Goal: Task Accomplishment & Management: Use online tool/utility

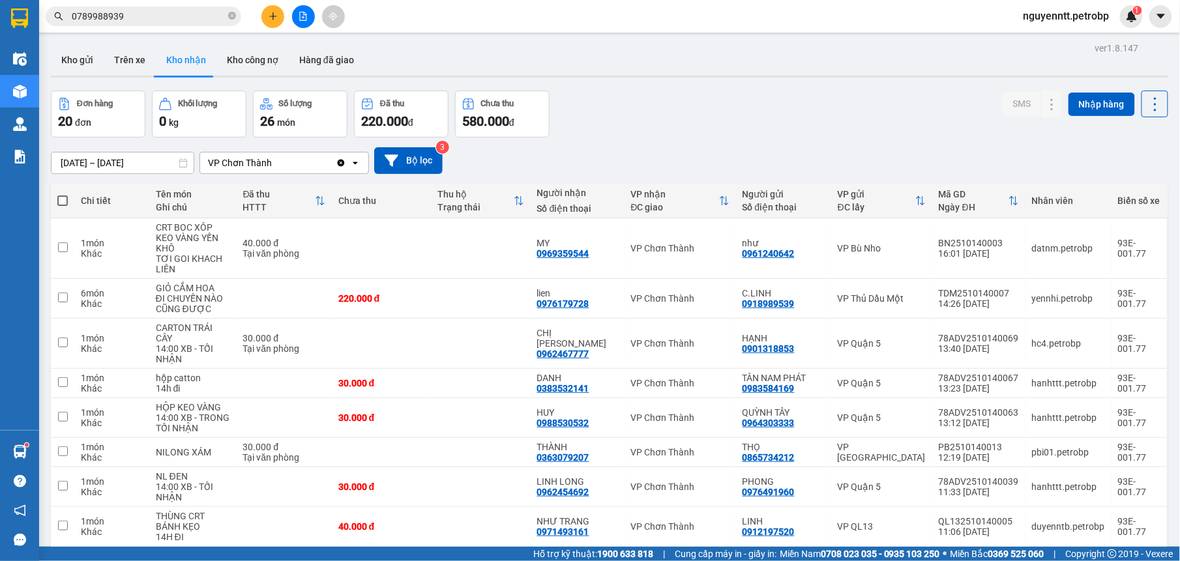
click at [721, 123] on div "Đơn hàng 20 đơn Khối lượng 0 kg Số lượng 26 món Đã thu 220.000 đ Chưa thu 580.0…" at bounding box center [609, 114] width 1117 height 47
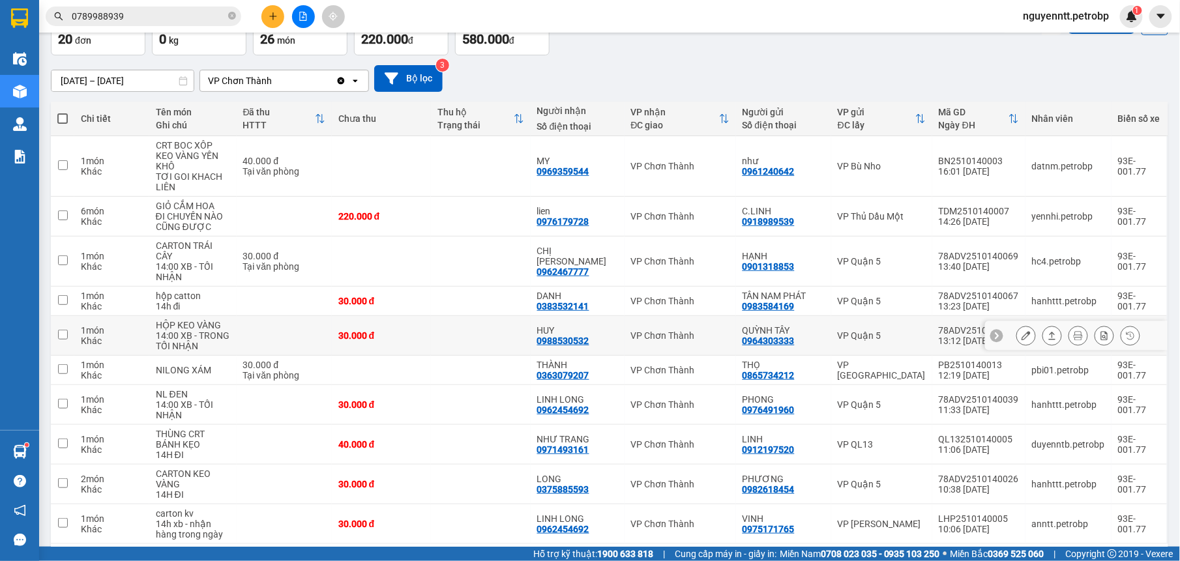
scroll to position [126, 0]
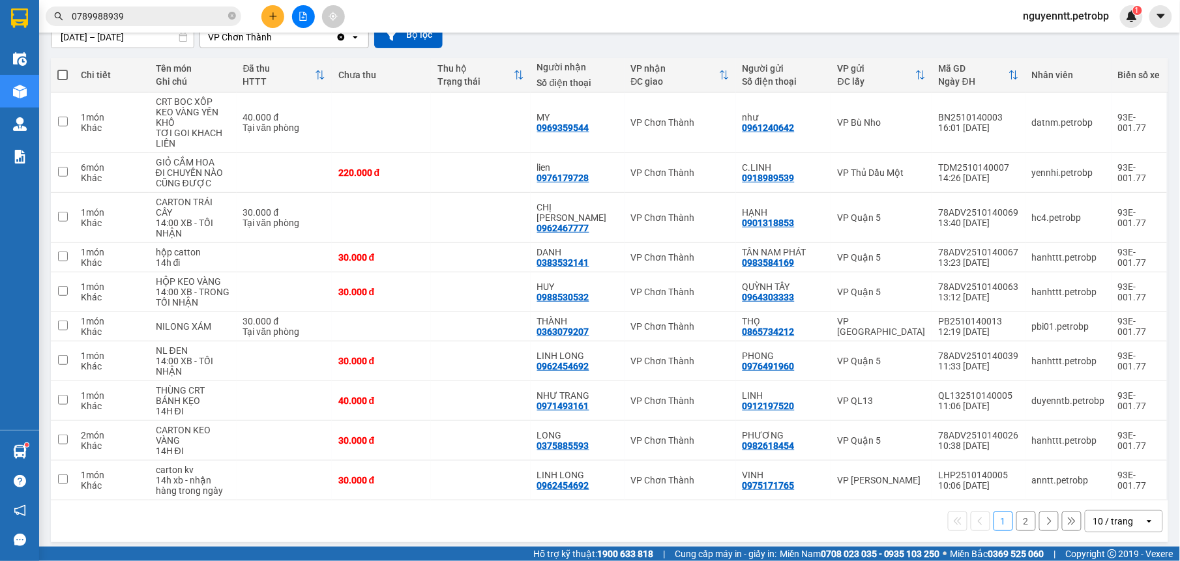
click at [1020, 521] on button "2" at bounding box center [1026, 522] width 20 height 20
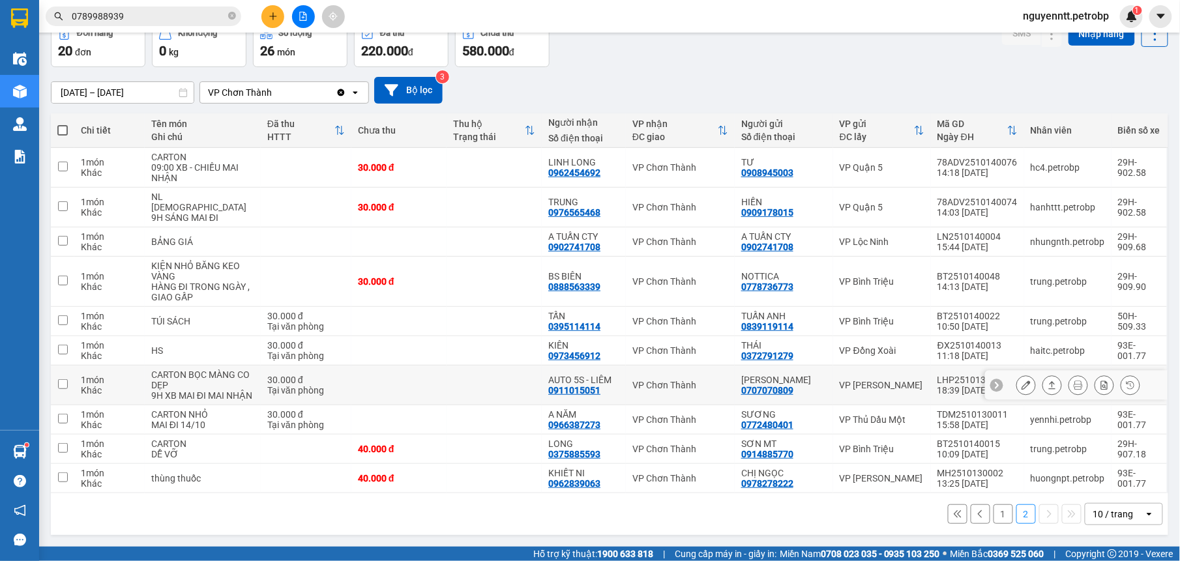
scroll to position [74, 0]
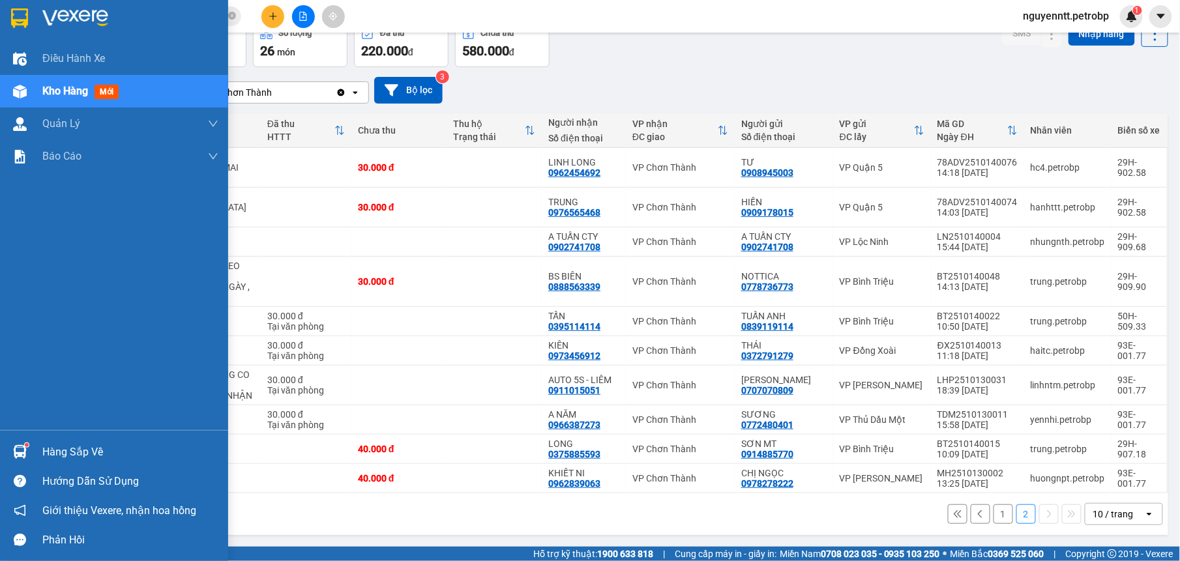
drag, startPoint x: 37, startPoint y: 454, endPoint x: 45, endPoint y: 454, distance: 7.8
click at [37, 454] on div "Hàng sắp về" at bounding box center [114, 451] width 228 height 29
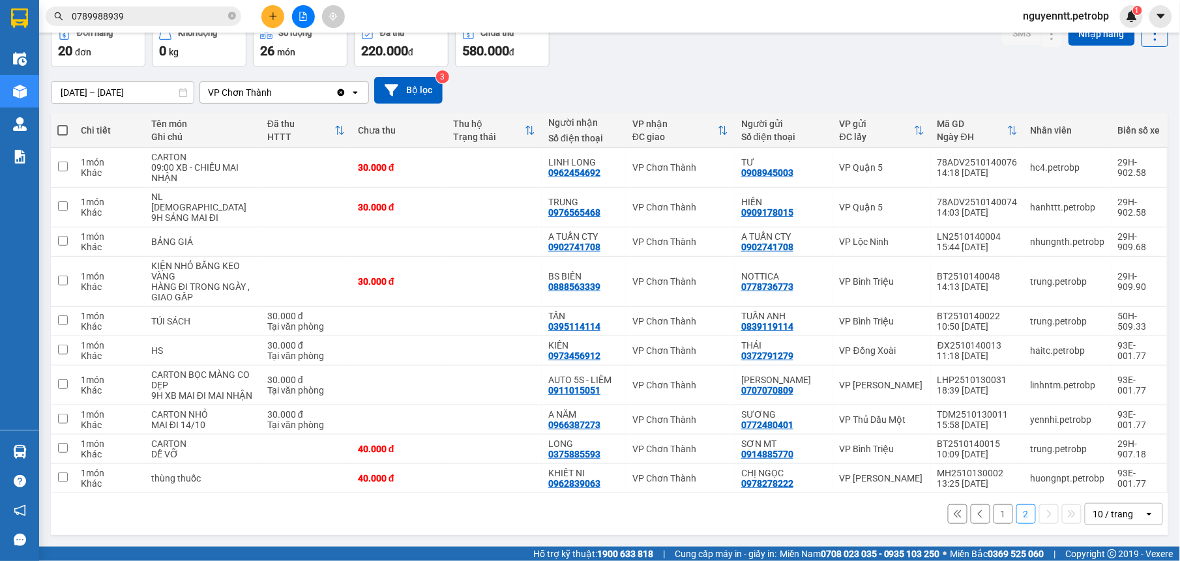
click at [557, 93] on section "Kết quả tìm kiếm ( 3 ) Bộ lọc Mã ĐH Trạng thái Món hàng Tổng cước Chưa cước Ngư…" at bounding box center [590, 280] width 1180 height 561
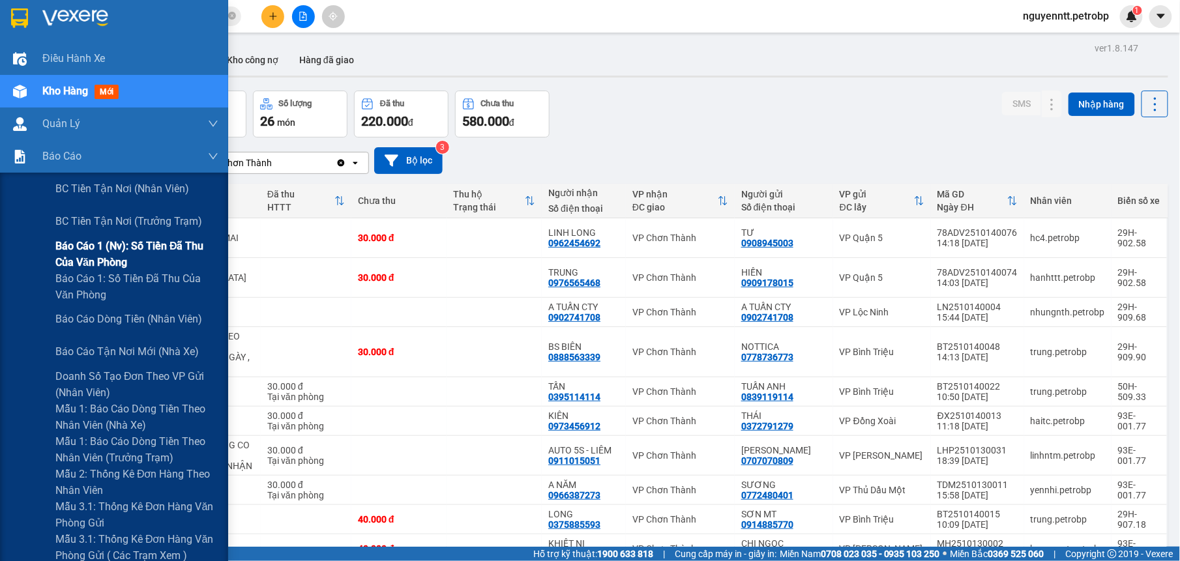
click at [97, 249] on span "Báo cáo 1 (nv): Số tiền đã thu của văn phòng" at bounding box center [136, 254] width 163 height 33
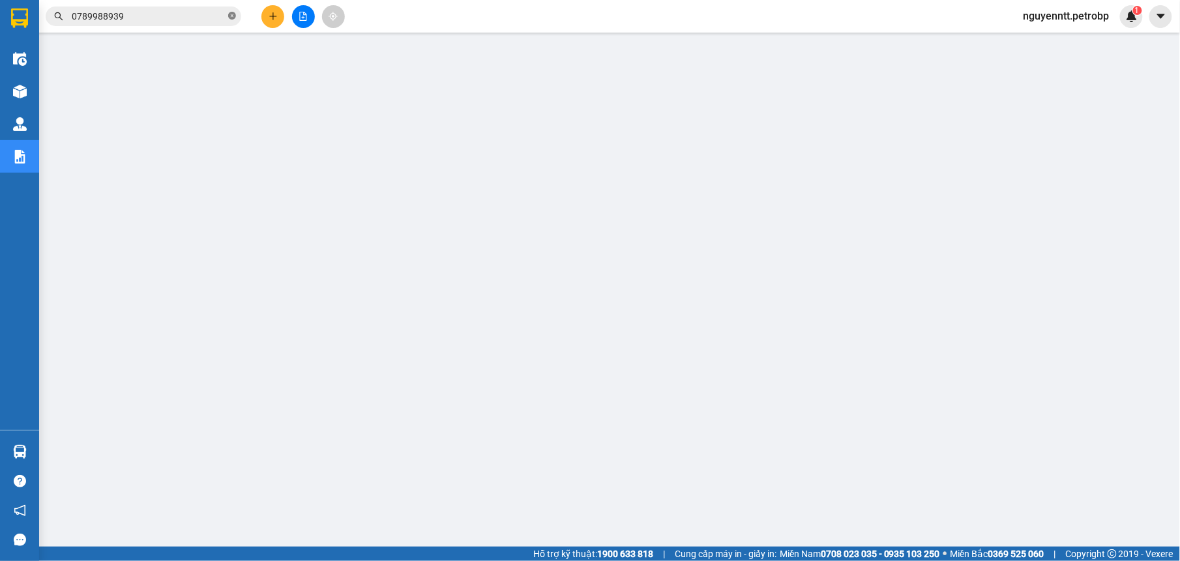
click at [232, 14] on icon "close-circle" at bounding box center [232, 16] width 8 height 8
paste input "78ADV2510140081"
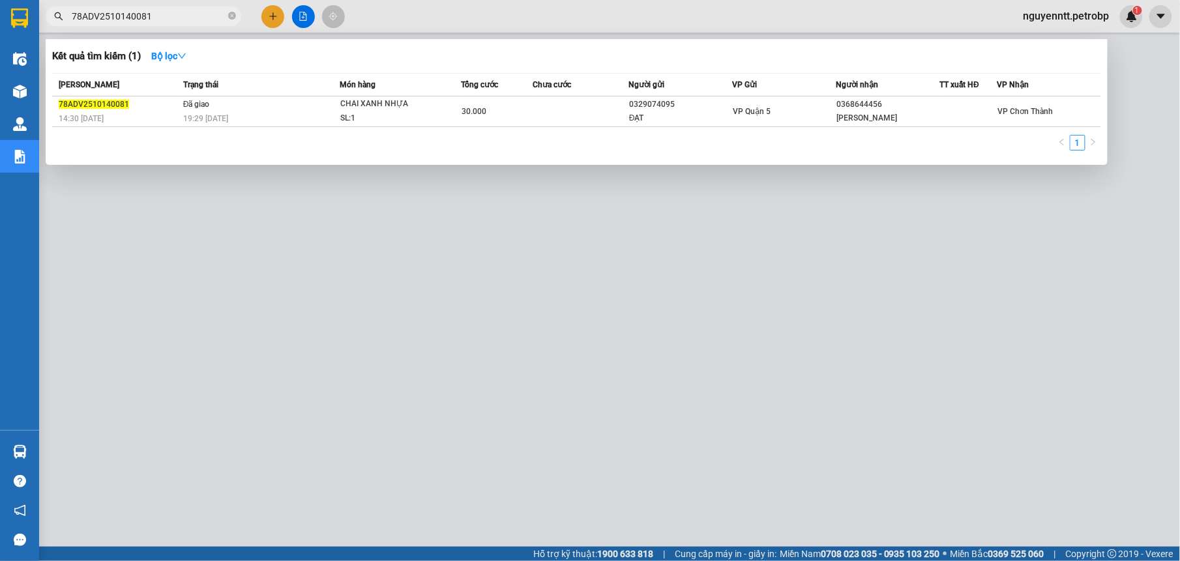
type input "78ADV2510140081"
click at [340, 403] on div at bounding box center [590, 280] width 1180 height 561
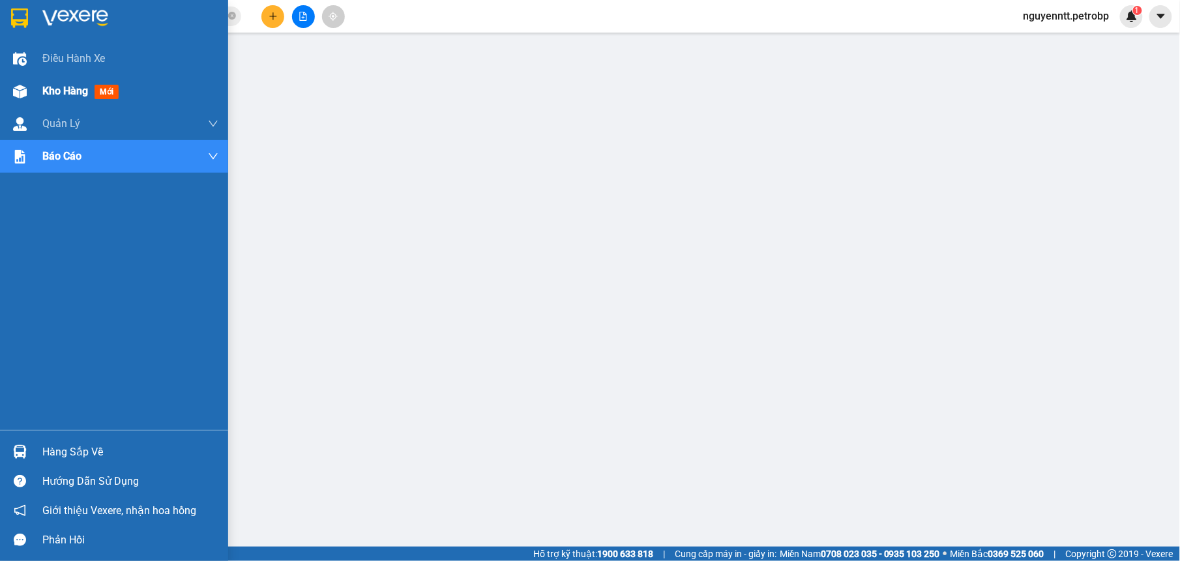
click at [35, 85] on div "Kho hàng mới" at bounding box center [114, 91] width 228 height 33
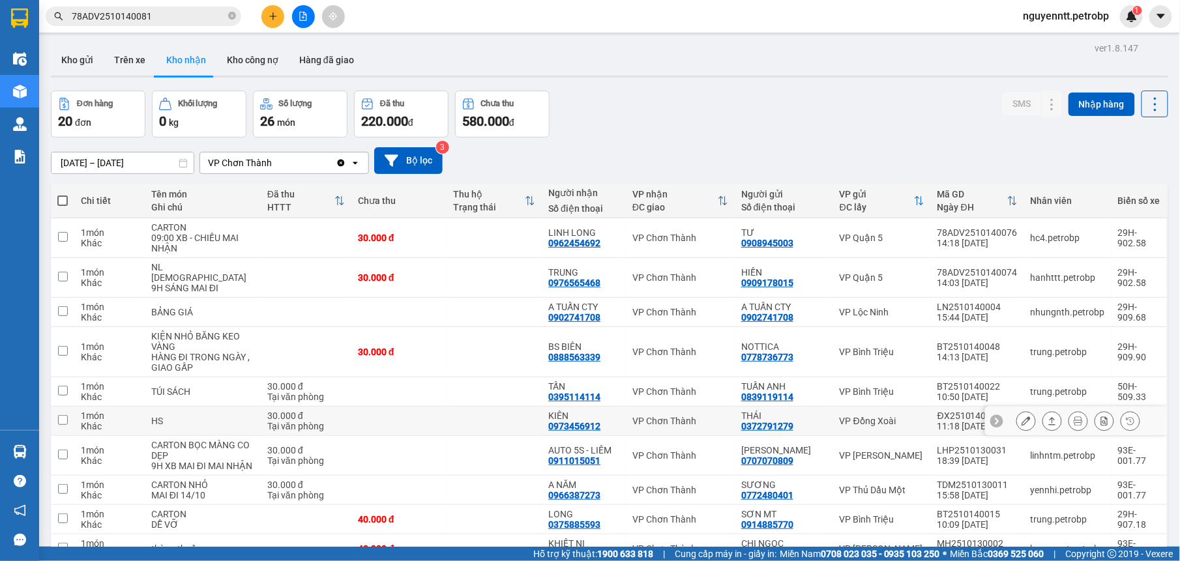
scroll to position [74, 0]
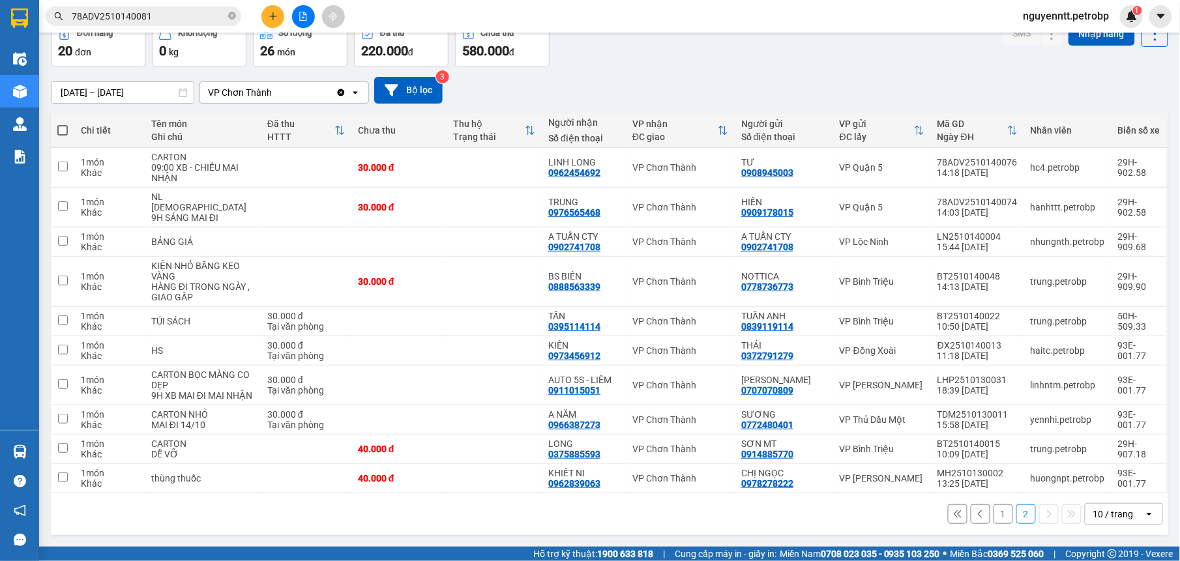
click at [993, 519] on button "1" at bounding box center [1003, 514] width 20 height 20
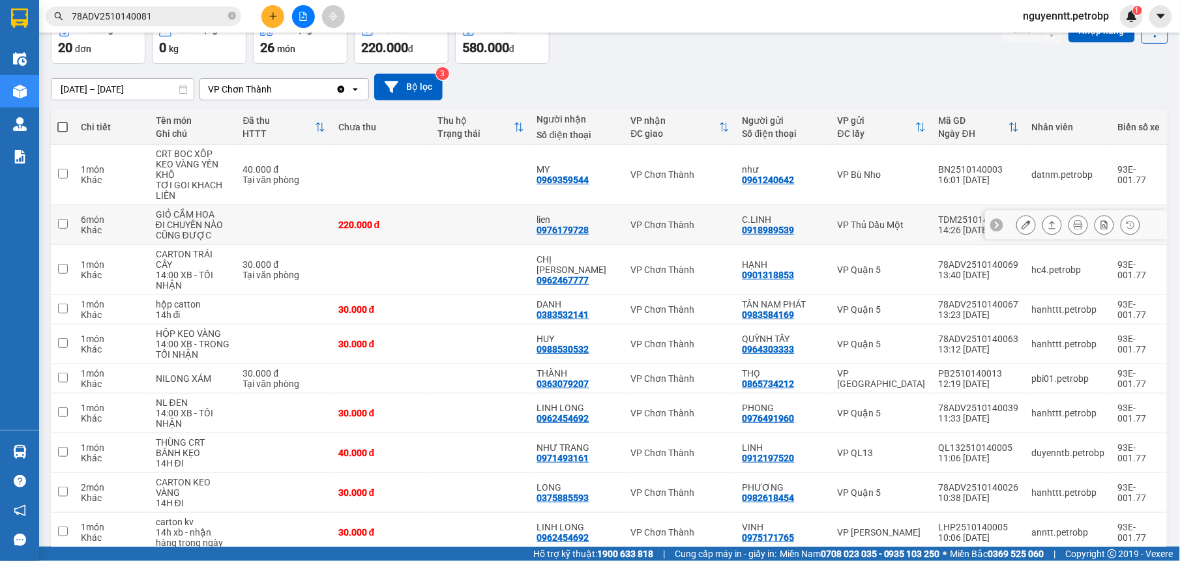
click at [462, 214] on td at bounding box center [480, 225] width 99 height 40
checkbox input "true"
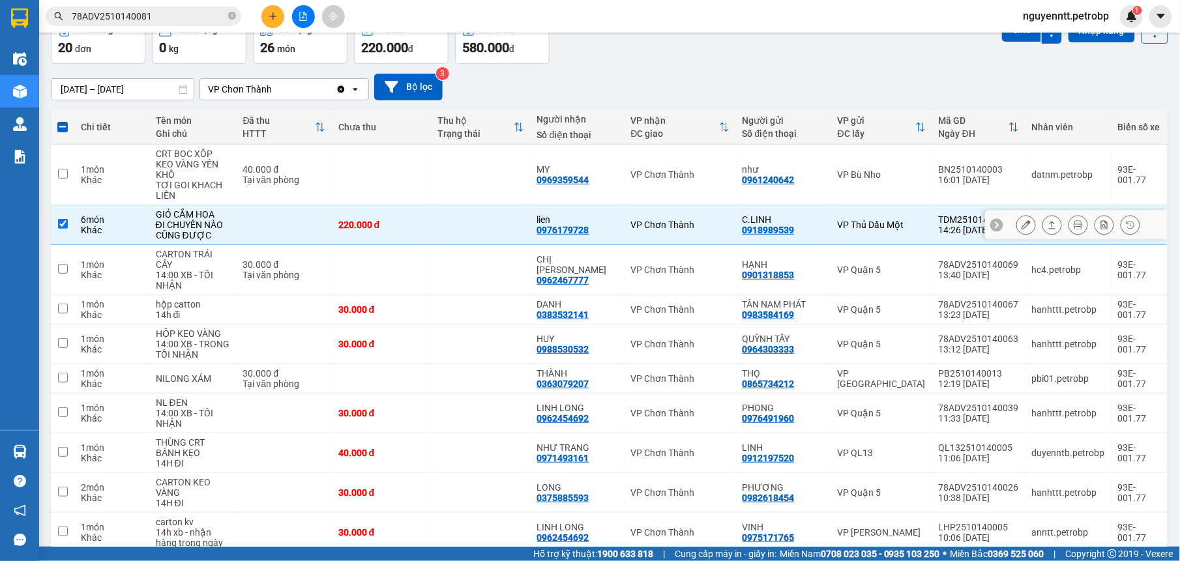
click at [1044, 222] on button at bounding box center [1052, 225] width 18 height 23
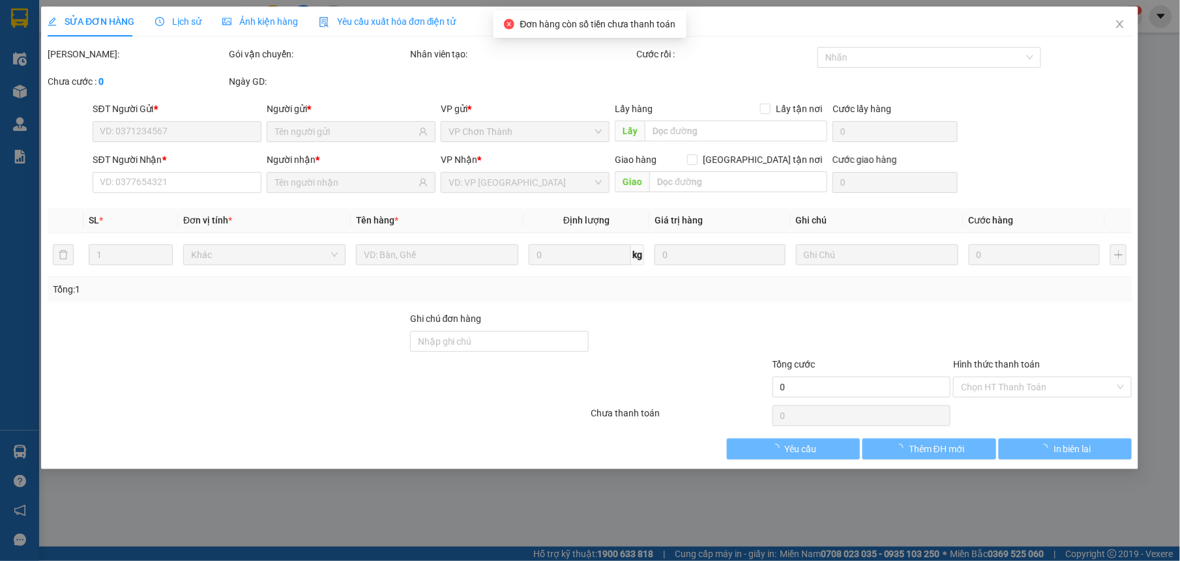
type input "0918989539"
type input "C.LINH"
type input "0976179728"
type input "lien"
type input "220.000"
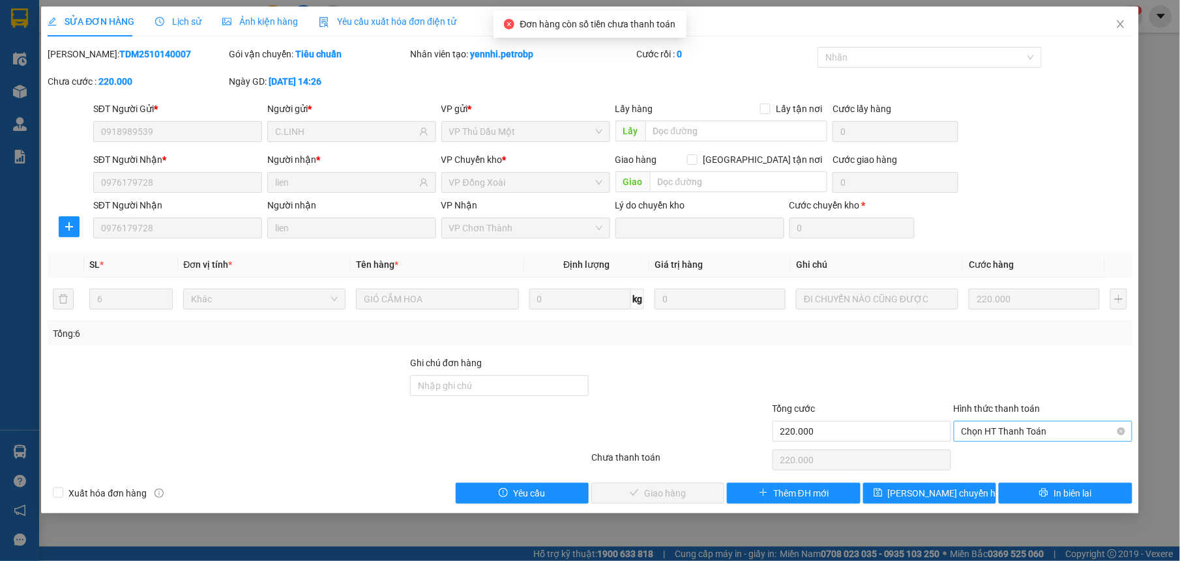
drag, startPoint x: 1000, startPoint y: 424, endPoint x: 1000, endPoint y: 431, distance: 7.8
click at [1000, 428] on span "Chọn HT Thanh Toán" at bounding box center [1042, 432] width 163 height 20
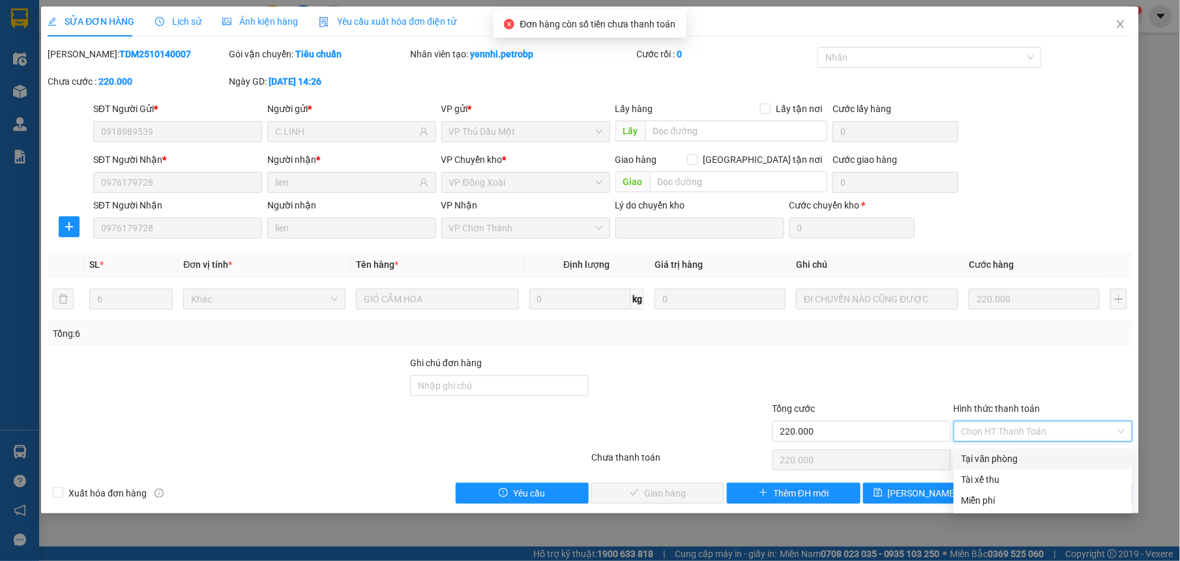
click at [981, 460] on div "Tại văn phòng" at bounding box center [1042, 459] width 163 height 14
type input "0"
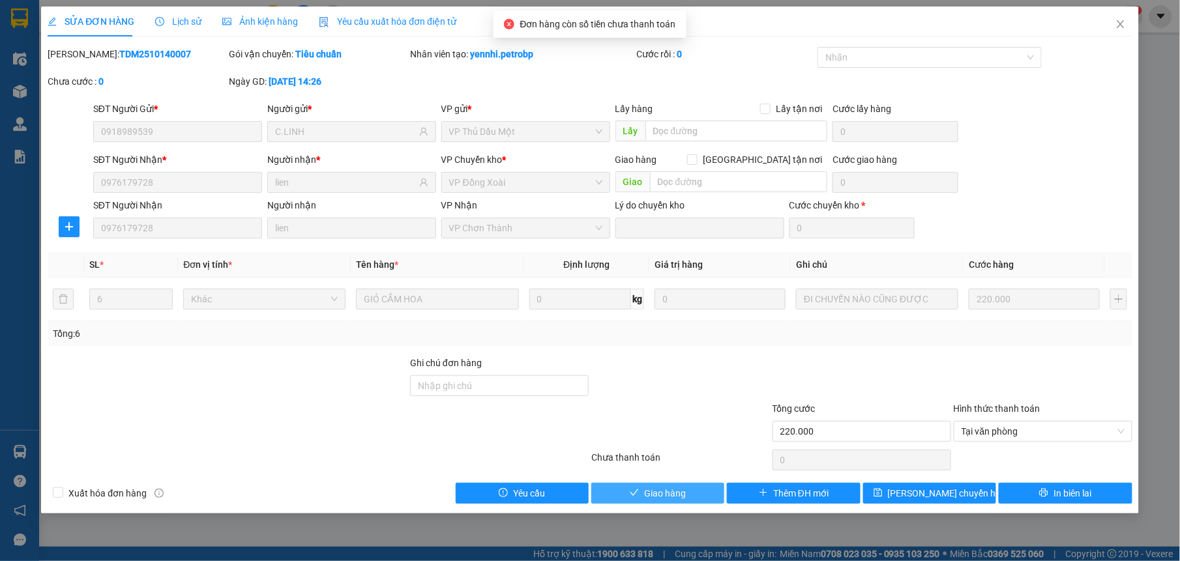
click at [691, 495] on button "Giao hàng" at bounding box center [657, 493] width 133 height 21
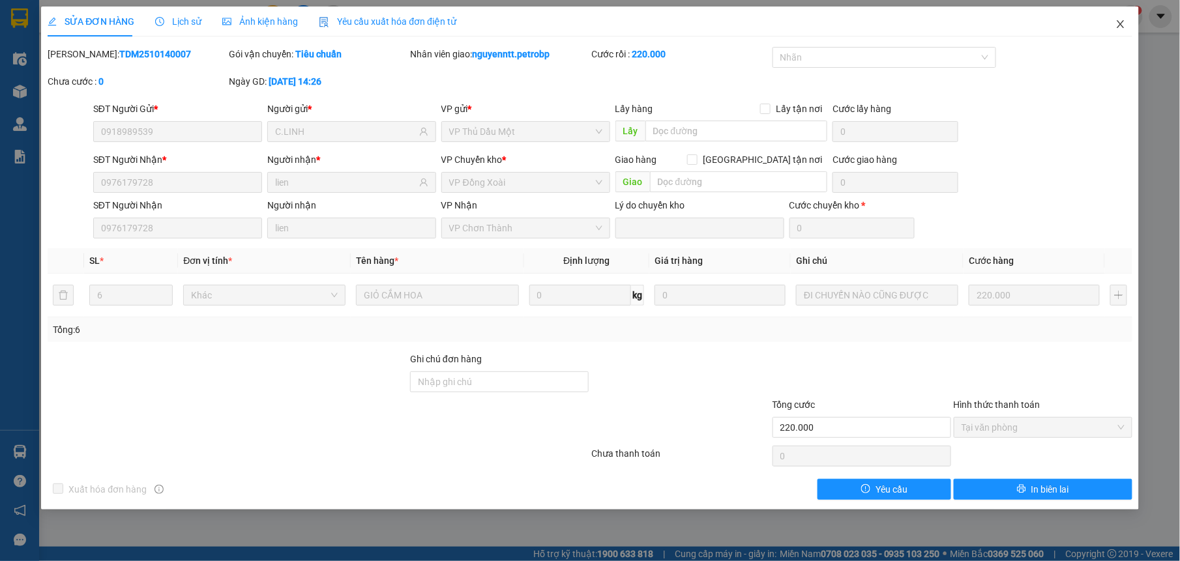
click at [1113, 22] on span "Close" at bounding box center [1120, 25] width 36 height 36
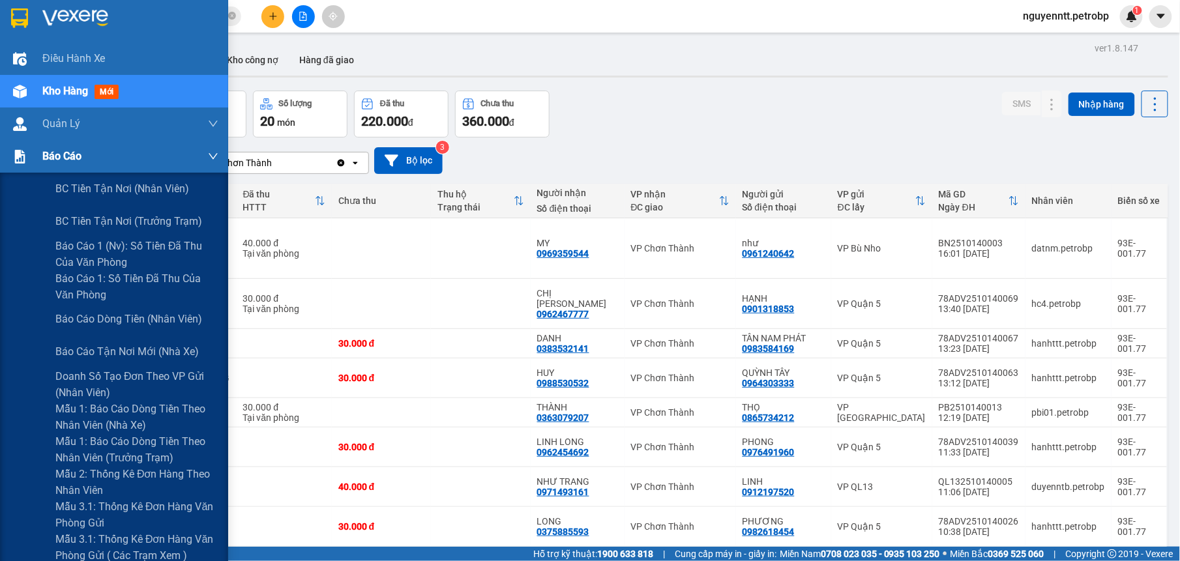
click at [38, 156] on div "Báo cáo" at bounding box center [114, 156] width 228 height 33
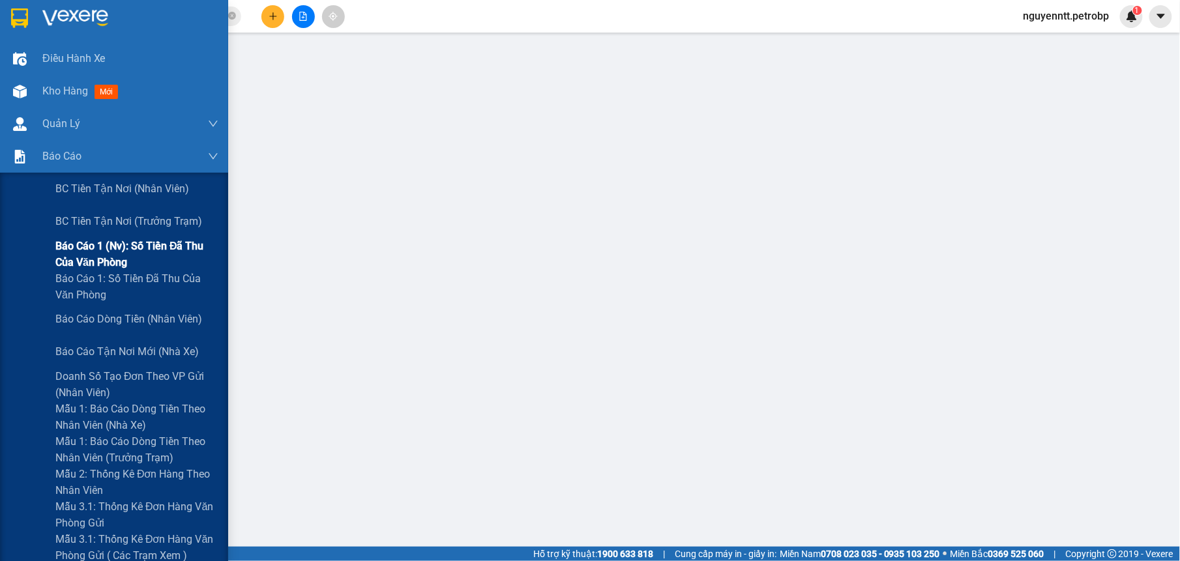
click at [81, 246] on span "Báo cáo 1 (nv): Số tiền đã thu của văn phòng" at bounding box center [136, 254] width 163 height 33
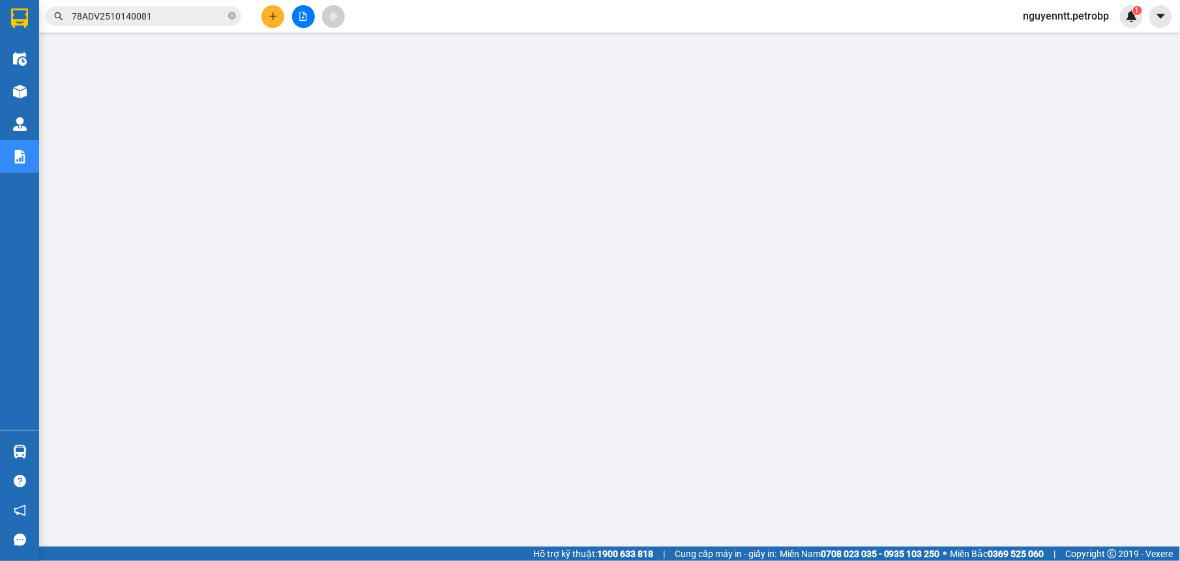
scroll to position [82, 0]
